Goal: Check status: Check status

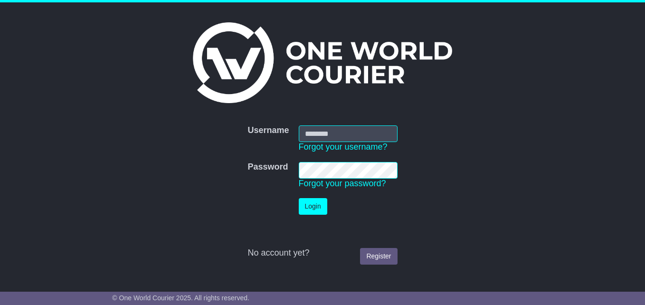
type input "***"
click at [310, 205] on button "Login" at bounding box center [313, 206] width 28 height 17
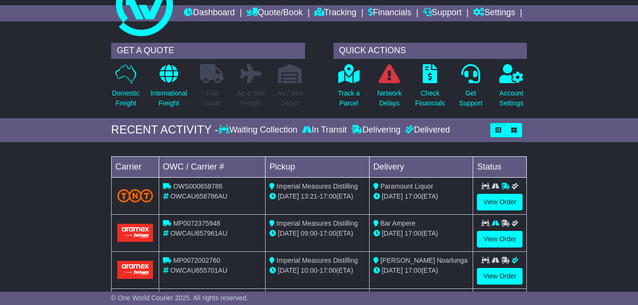
scroll to position [33, 0]
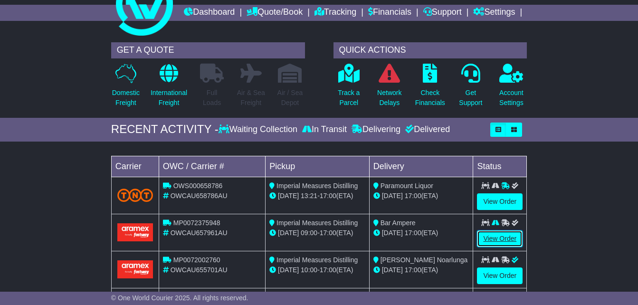
click at [498, 247] on link "View Order" at bounding box center [500, 238] width 46 height 17
